Goal: Transaction & Acquisition: Book appointment/travel/reservation

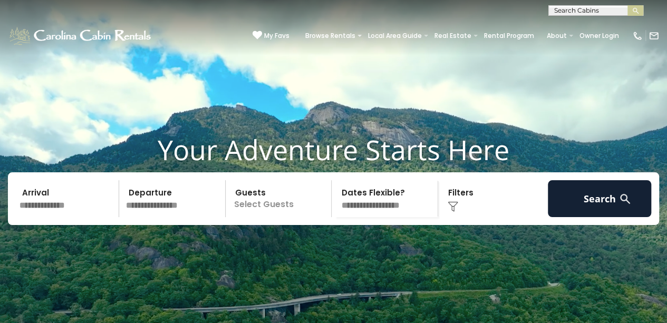
click at [89, 217] on input "text" at bounding box center [67, 198] width 103 height 37
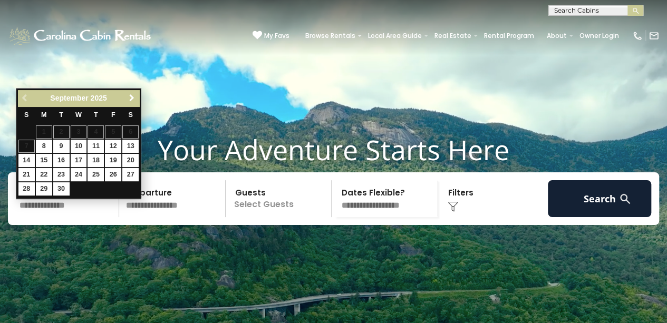
click at [134, 100] on span "Next" at bounding box center [132, 98] width 8 height 8
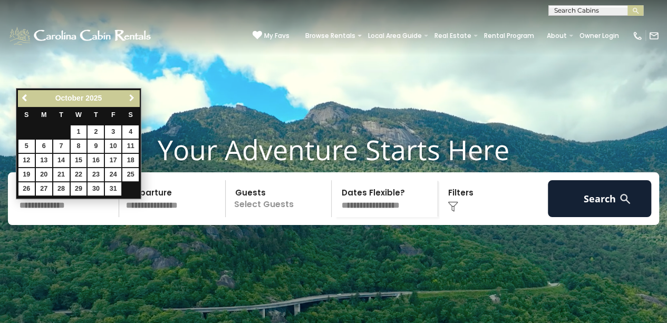
click at [134, 100] on span "Next" at bounding box center [132, 98] width 8 height 8
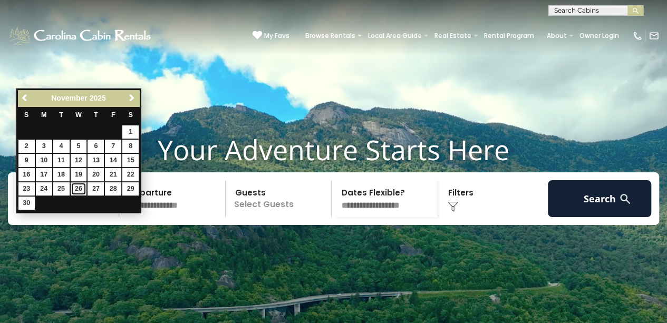
click at [83, 186] on link "26" at bounding box center [79, 188] width 16 height 13
type input "********"
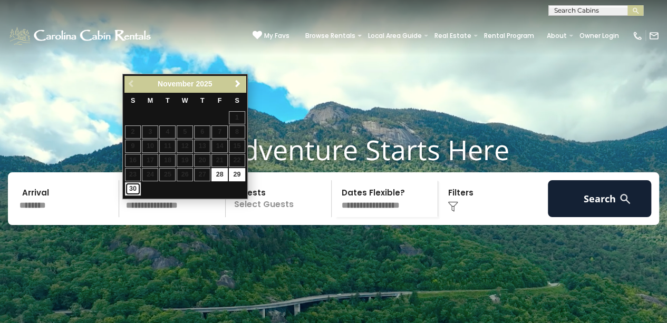
click at [130, 186] on link "30" at bounding box center [133, 188] width 16 height 13
type input "********"
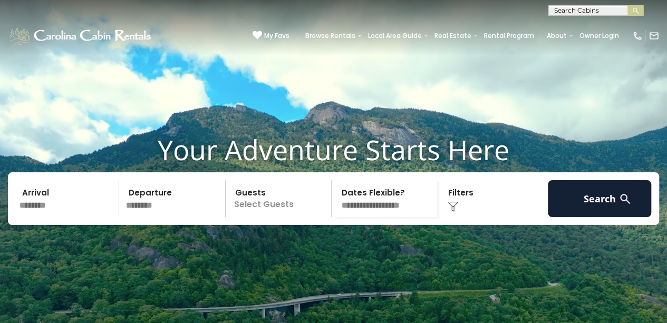
click at [239, 217] on p "Select Guests" at bounding box center [280, 198] width 103 height 37
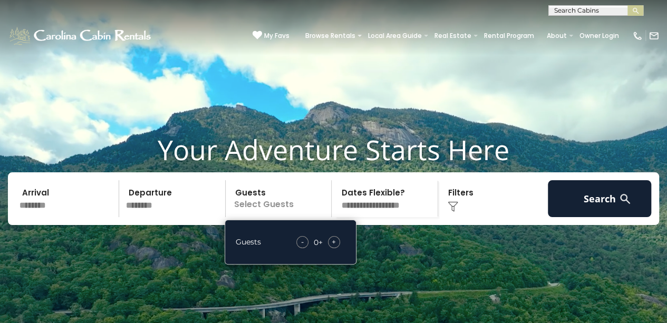
click at [332, 247] on span "+" at bounding box center [334, 242] width 4 height 11
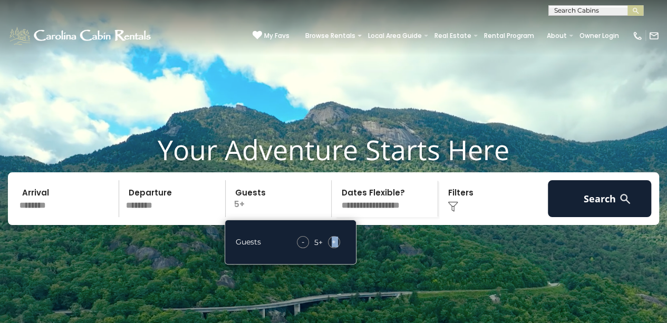
click at [332, 247] on span "+" at bounding box center [334, 242] width 4 height 11
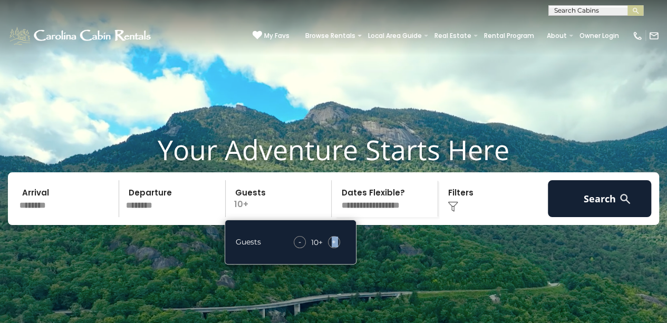
click at [332, 247] on span "+" at bounding box center [334, 242] width 4 height 11
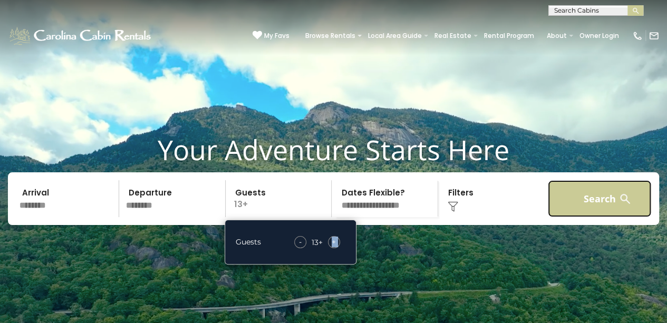
click at [606, 215] on button "Search" at bounding box center [599, 198] width 103 height 37
